Goal: Find specific page/section: Find specific page/section

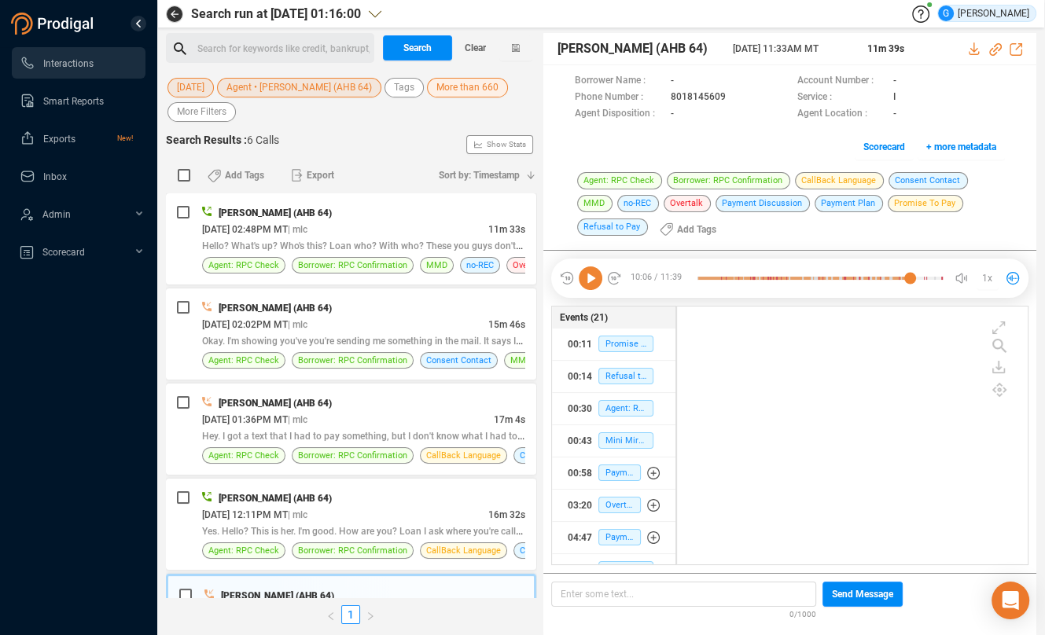
scroll to position [245, 337]
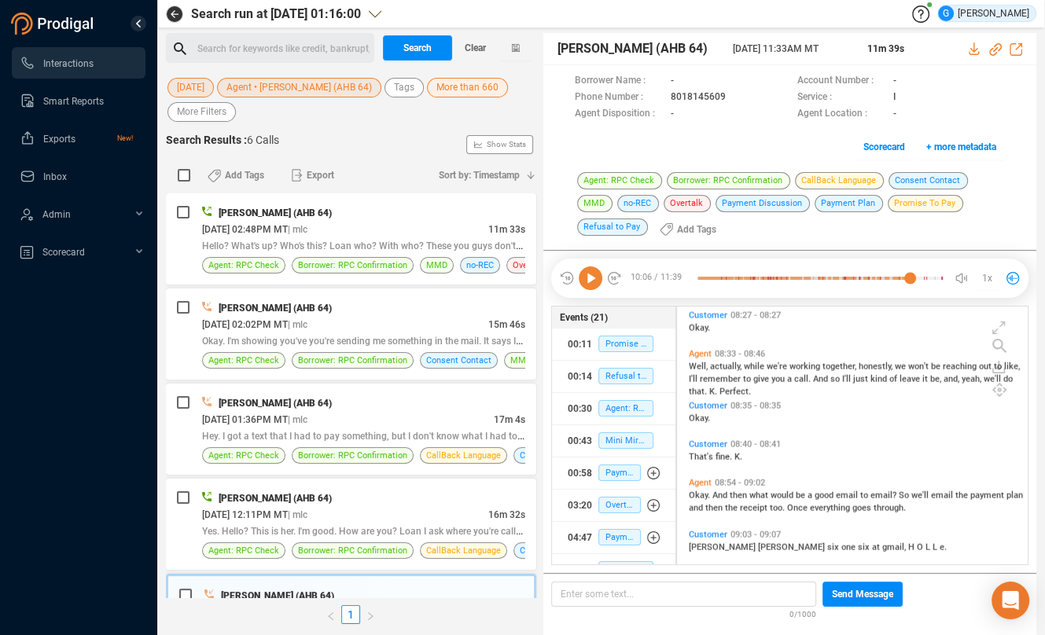
click at [197, 93] on span "[DATE]" at bounding box center [191, 88] width 28 height 20
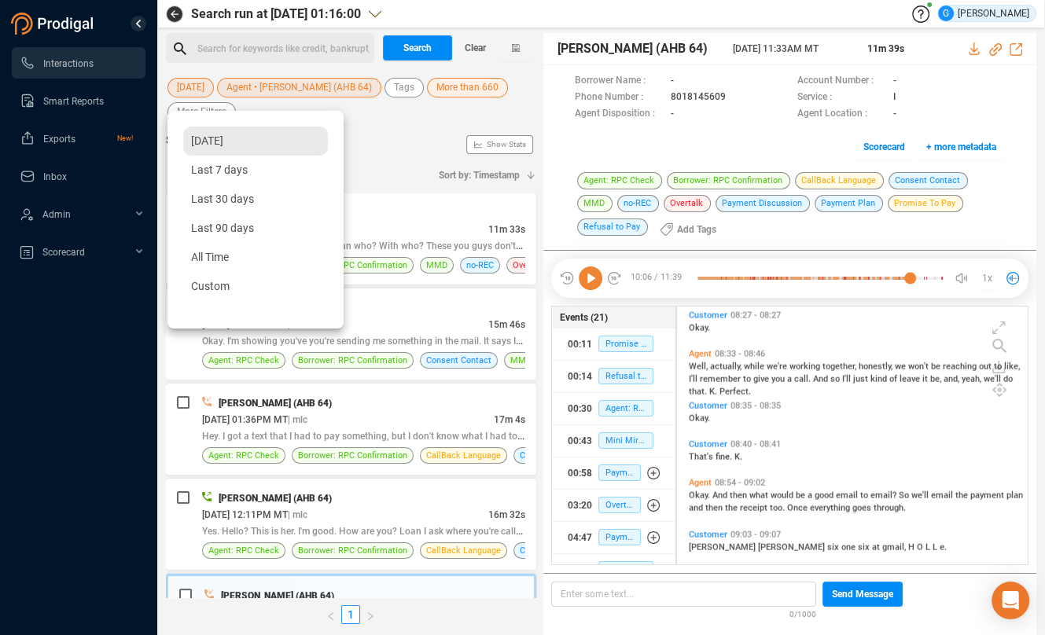
click at [222, 148] on div "[DATE]" at bounding box center [255, 141] width 145 height 29
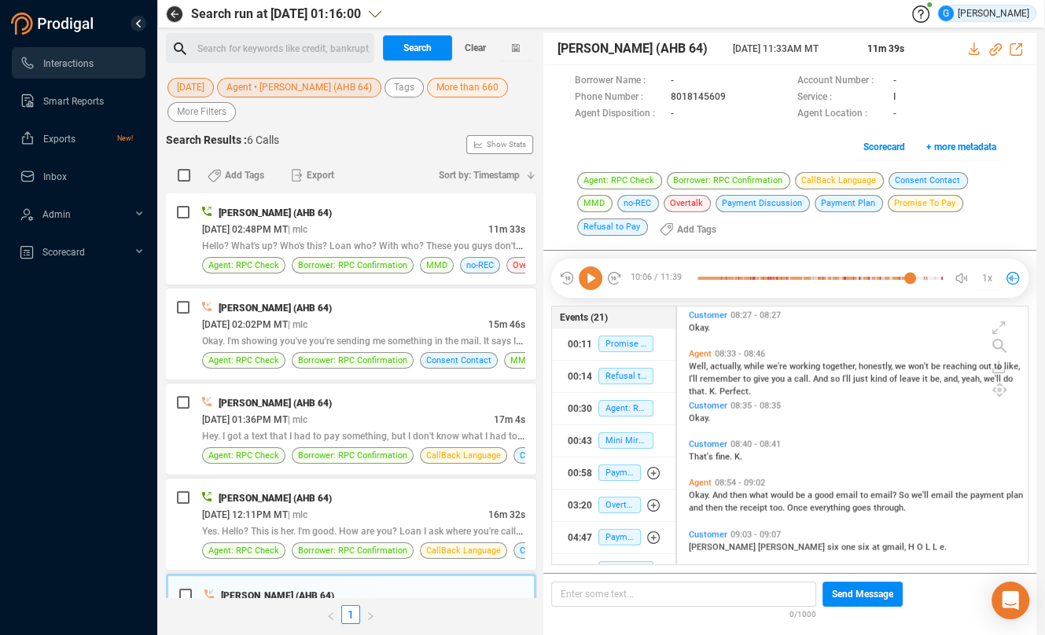
click at [276, 86] on span "Agent • [PERSON_NAME] (AHB 64)" at bounding box center [298, 88] width 145 height 20
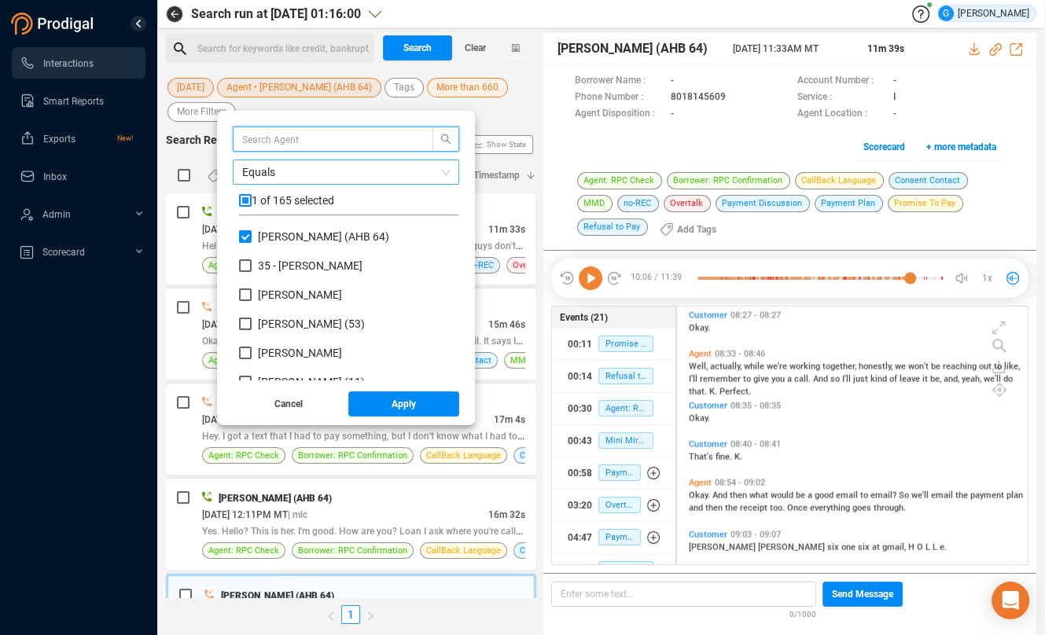
scroll to position [138, 207]
click at [252, 199] on input "checkbox" at bounding box center [245, 200] width 13 height 13
checkbox input "true"
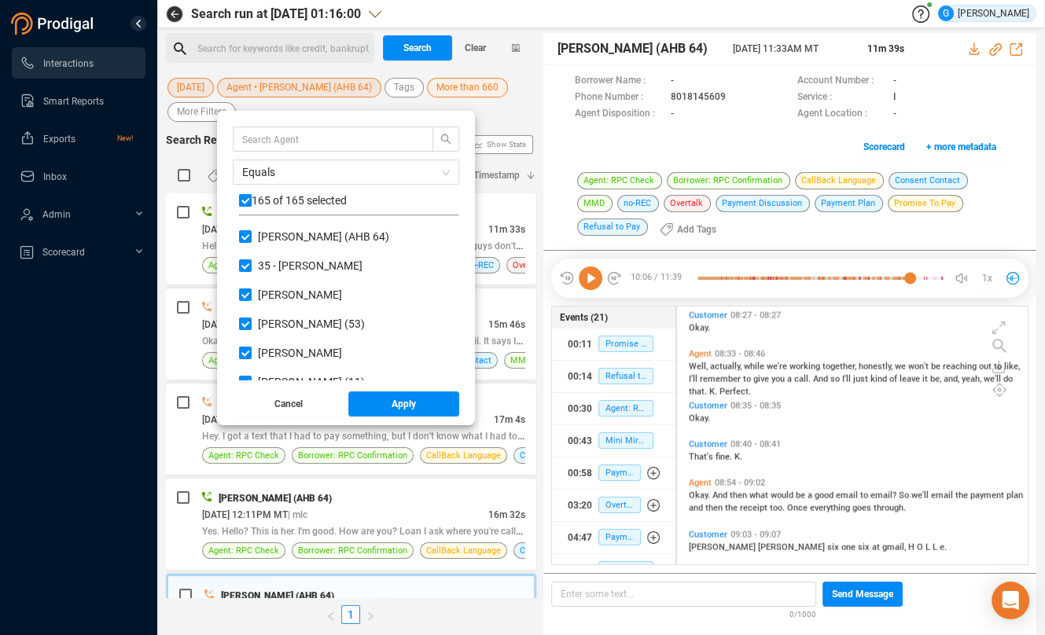
checkbox input "true"
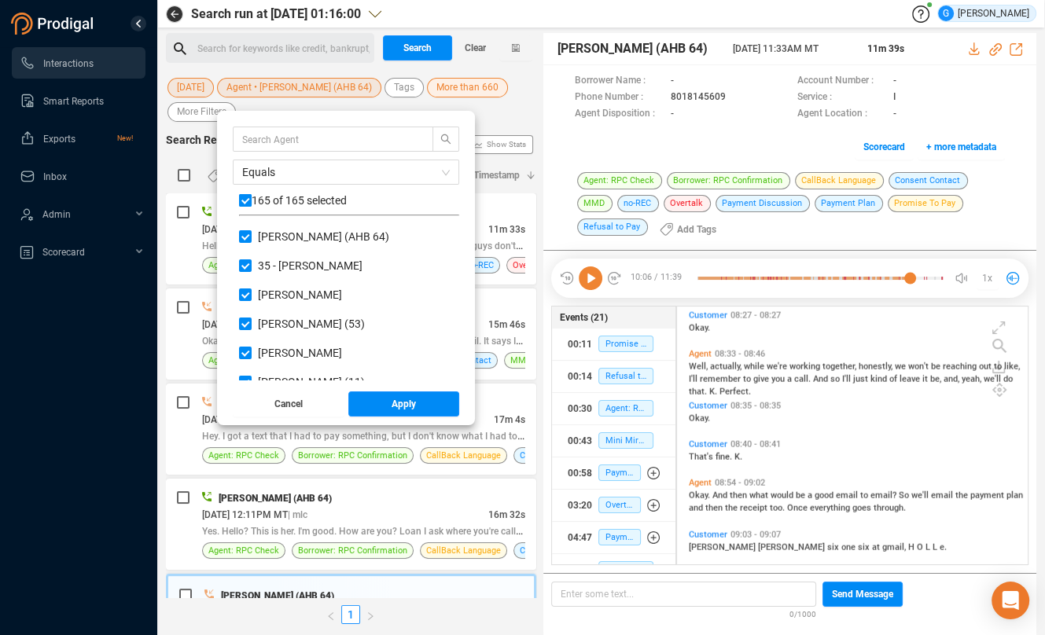
checkbox input "true"
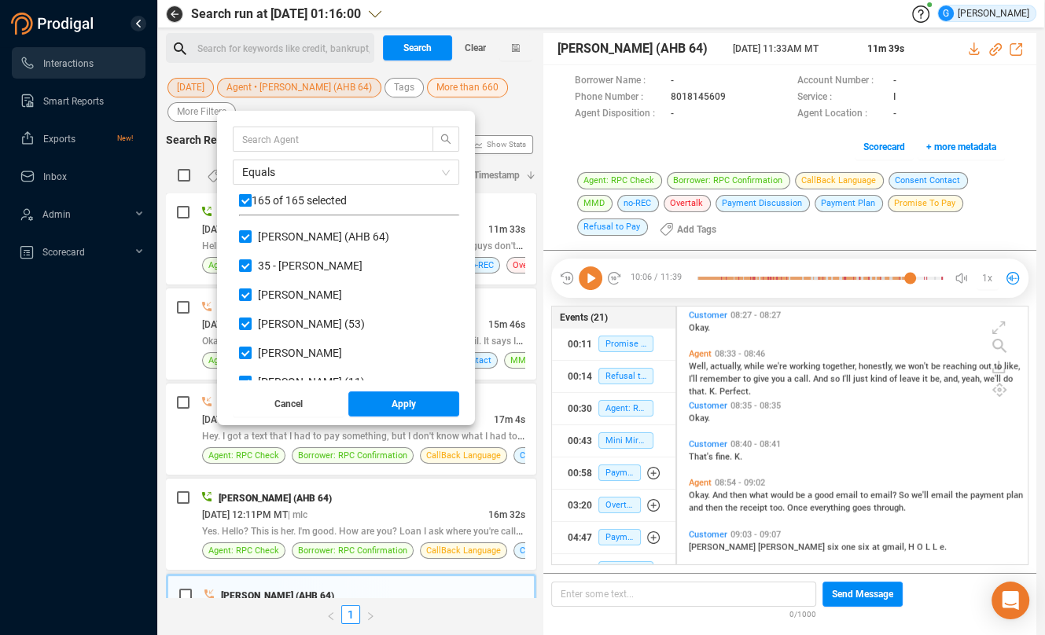
checkbox input "true"
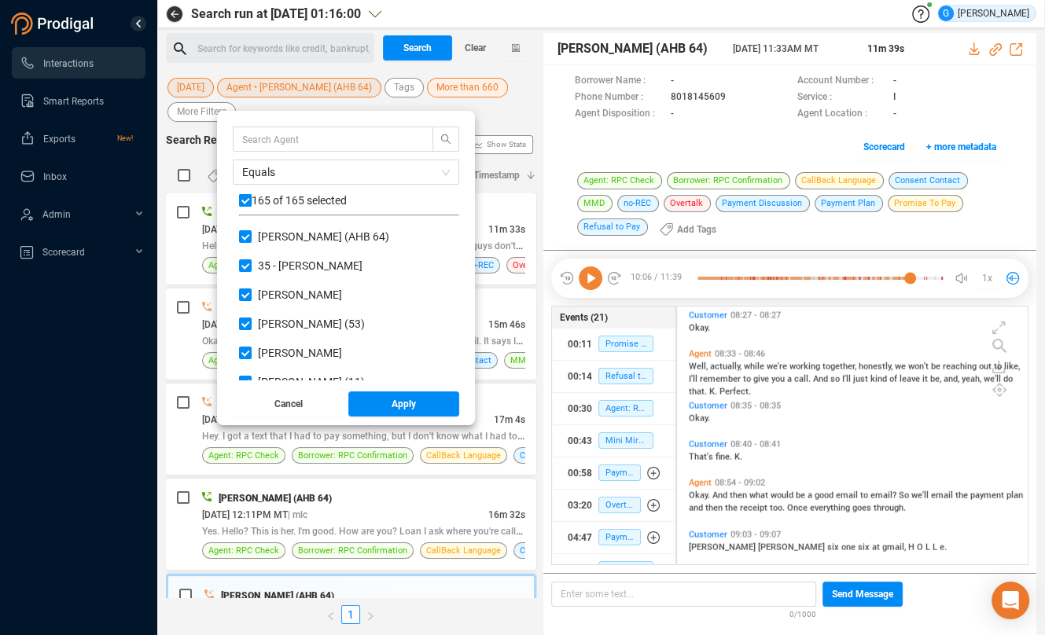
click at [252, 199] on input "checkbox" at bounding box center [245, 200] width 13 height 13
checkbox input "false"
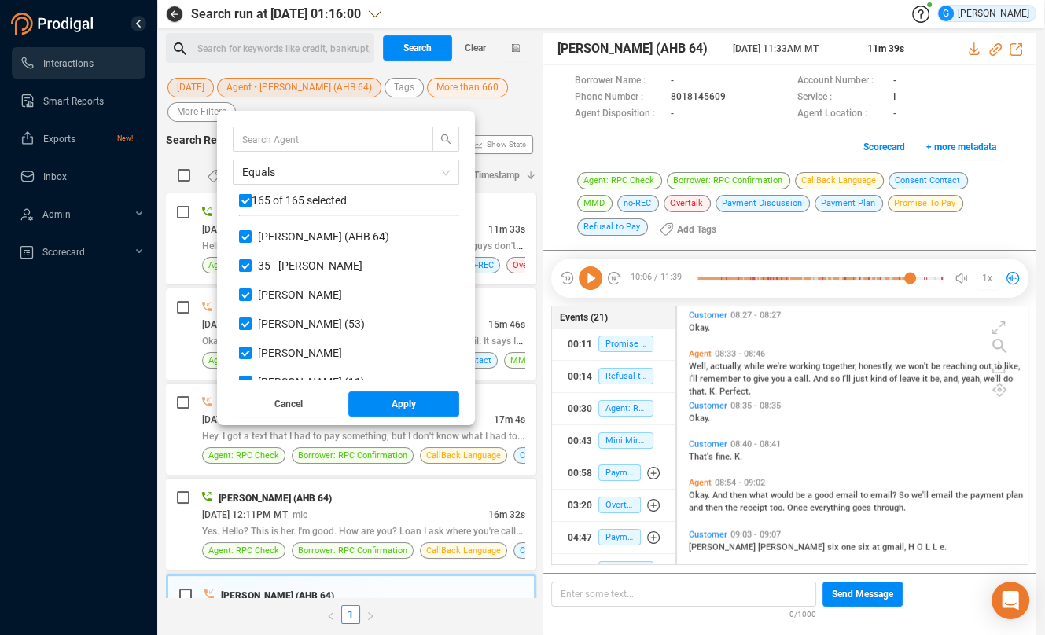
checkbox input "false"
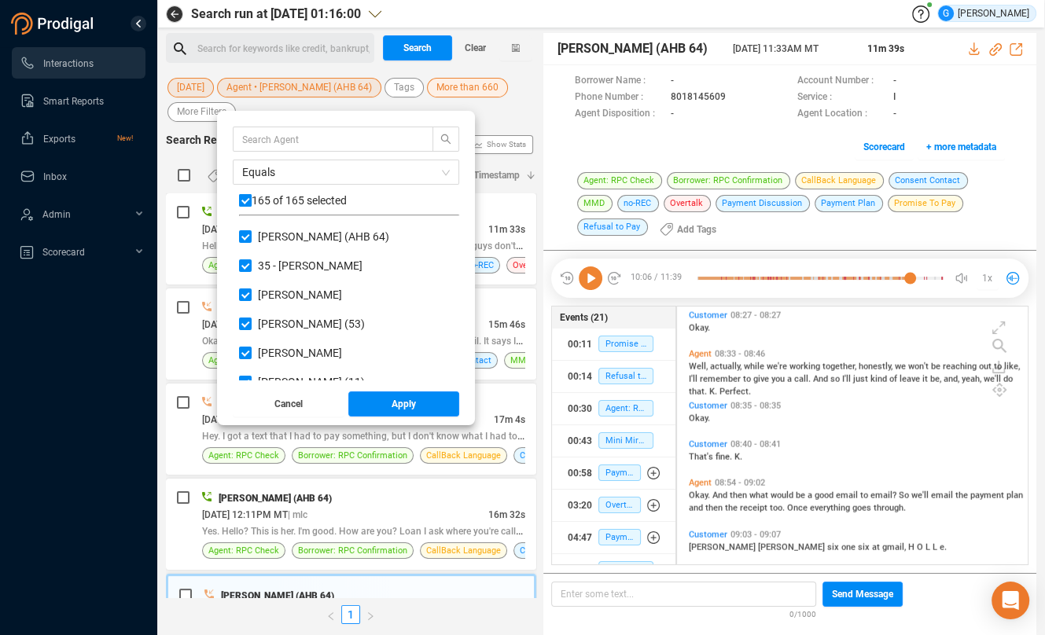
checkbox input "false"
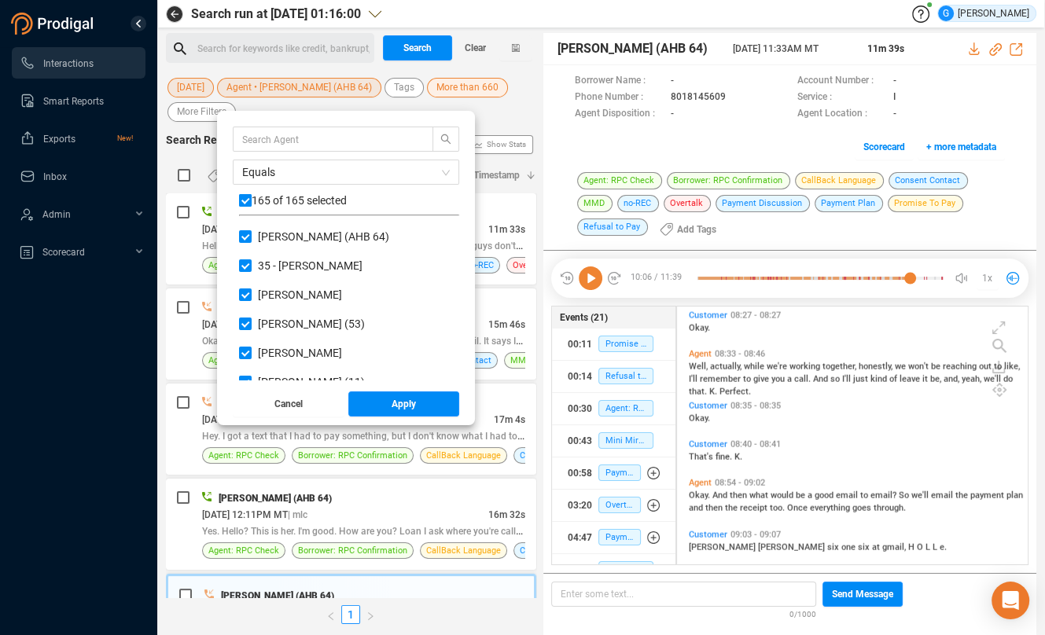
checkbox input "false"
click at [277, 140] on input "text" at bounding box center [325, 138] width 167 height 17
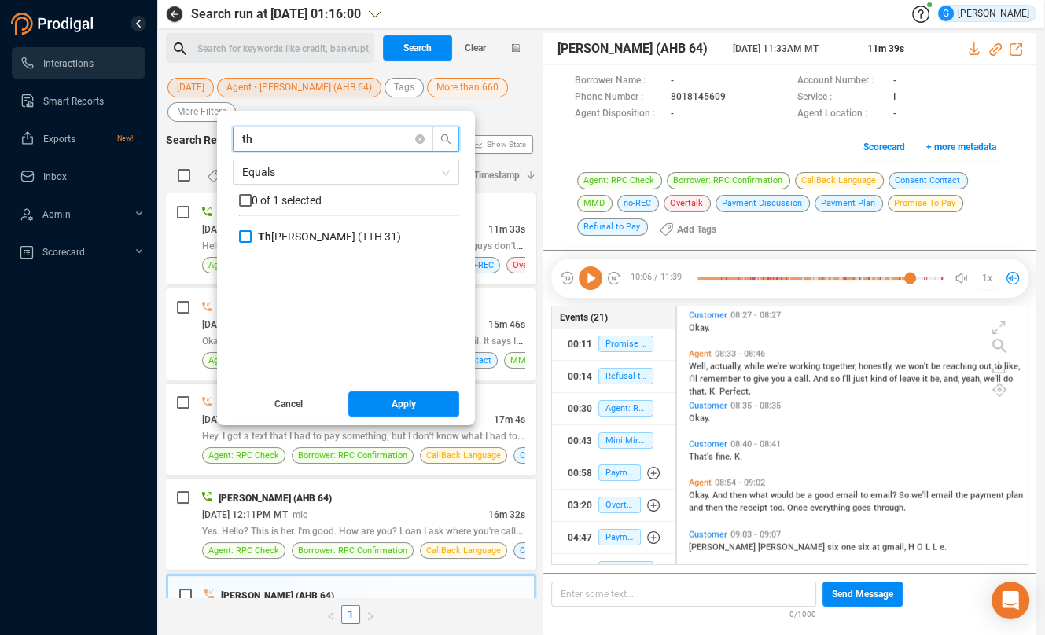
type input "th"
click at [266, 234] on span "Th [PERSON_NAME] (TTH 31)" at bounding box center [330, 236] width 156 height 13
click at [252, 234] on input "Th [PERSON_NAME] (TTH 31)" at bounding box center [245, 236] width 13 height 13
checkbox input "true"
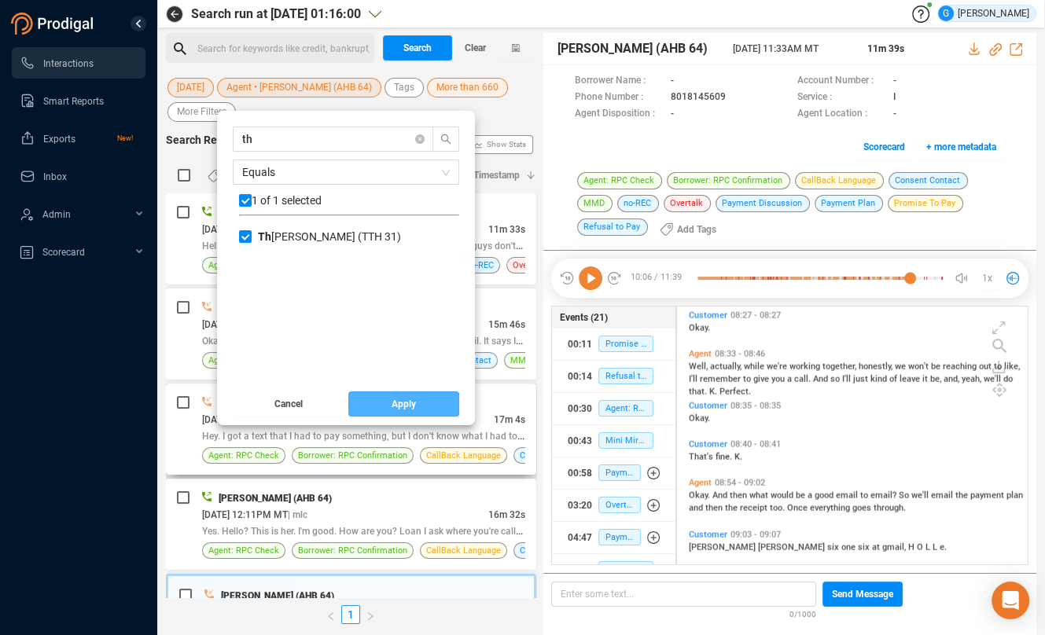
click at [435, 404] on button "Apply" at bounding box center [404, 403] width 112 height 25
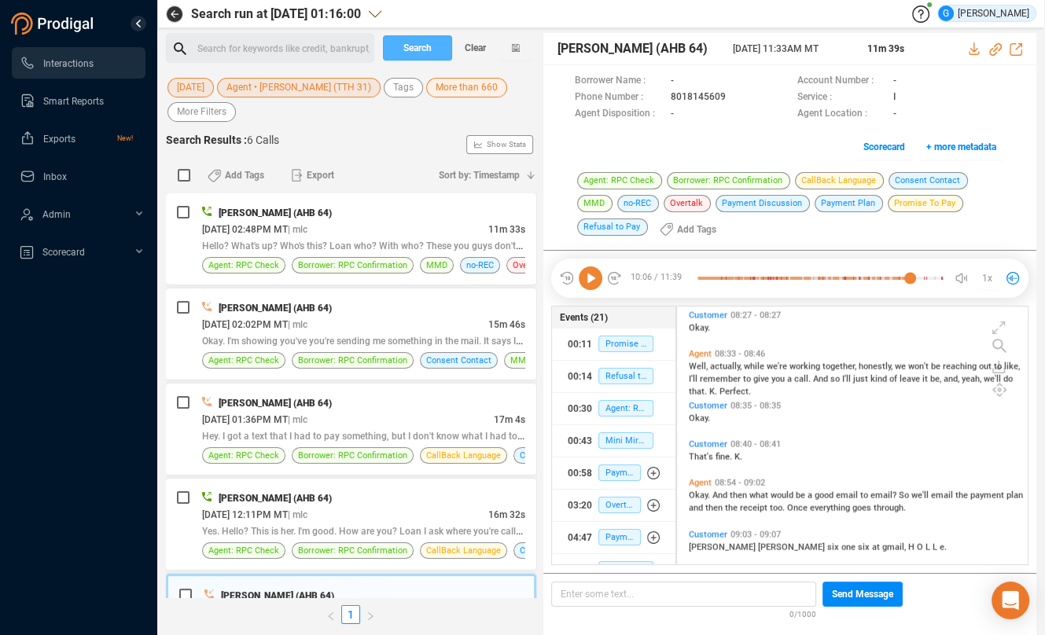
click at [425, 52] on span "Search" at bounding box center [417, 47] width 28 height 25
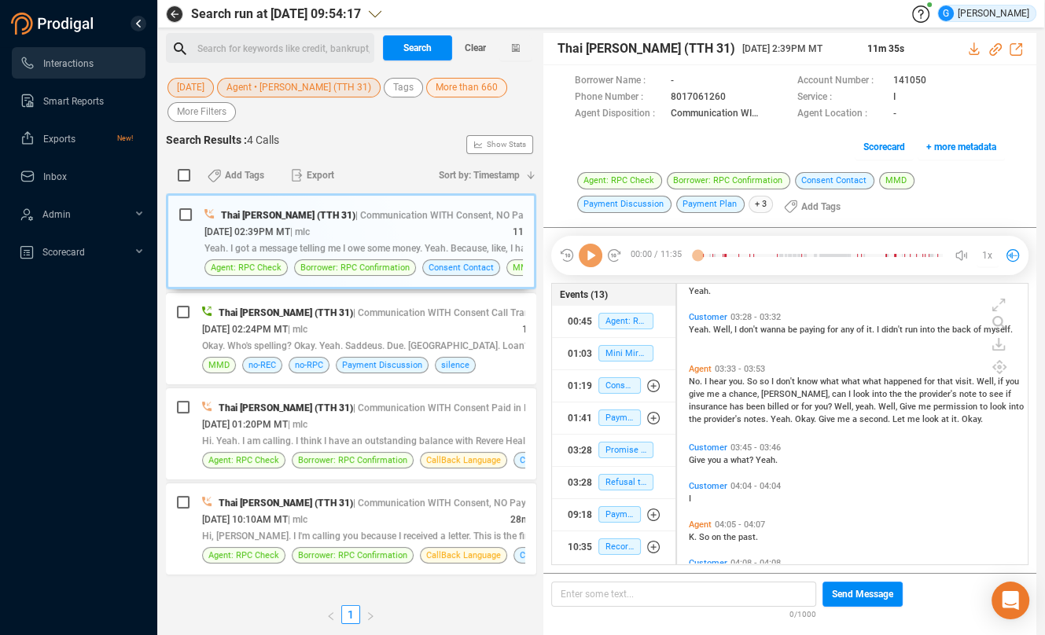
scroll to position [0, 0]
